Goal: Task Accomplishment & Management: Complete application form

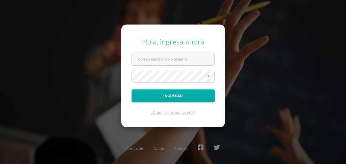
type input "2023818"
click at [187, 93] on button "Ingresar" at bounding box center [172, 96] width 83 height 13
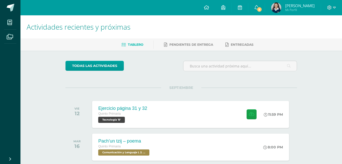
scroll to position [59, 0]
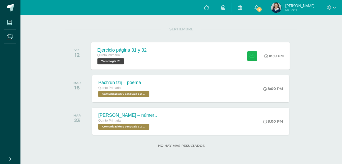
click at [251, 55] on icon at bounding box center [251, 56] width 5 height 4
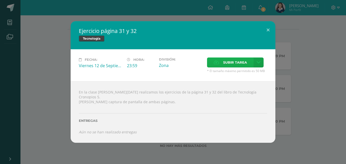
click at [221, 64] on label "Subir tarea" at bounding box center [230, 63] width 47 height 10
click at [0, 0] on input "Subir tarea" at bounding box center [0, 0] width 0 height 0
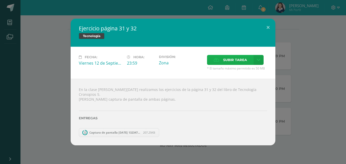
click at [234, 59] on div "Fecha: [DATE] Hora: 23:59 División: Zona Subir tarea Cancelar" at bounding box center [173, 63] width 205 height 32
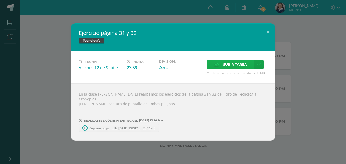
click at [234, 69] on span "Subir tarea" at bounding box center [235, 64] width 24 height 9
click at [0, 0] on input "Subir tarea" at bounding box center [0, 0] width 0 height 0
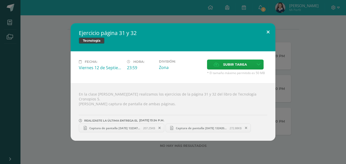
click at [269, 34] on button at bounding box center [268, 31] width 15 height 17
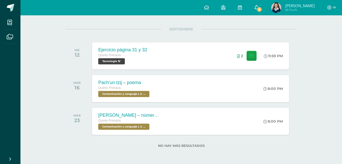
click at [261, 8] on span "5" at bounding box center [260, 10] width 6 height 6
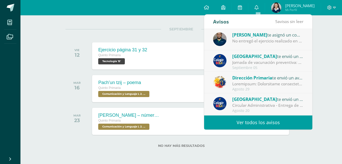
click at [283, 42] on div "No entregó el ejercicio realizado en clase. Puede entregar nuevamente sobre el …" at bounding box center [267, 41] width 71 height 6
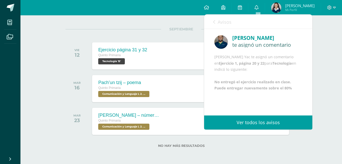
scroll to position [6, 0]
click at [271, 91] on b "No entregó el ejercicio realizado en clase. Puede entregar nuevamente sobre el …" at bounding box center [253, 85] width 78 height 11
click at [280, 92] on div "[PERSON_NAME] Yac te asignó un comentario en Ejercicio 1, página 20 y 22 para T…" at bounding box center [258, 73] width 88 height 38
